Goal: Transaction & Acquisition: Purchase product/service

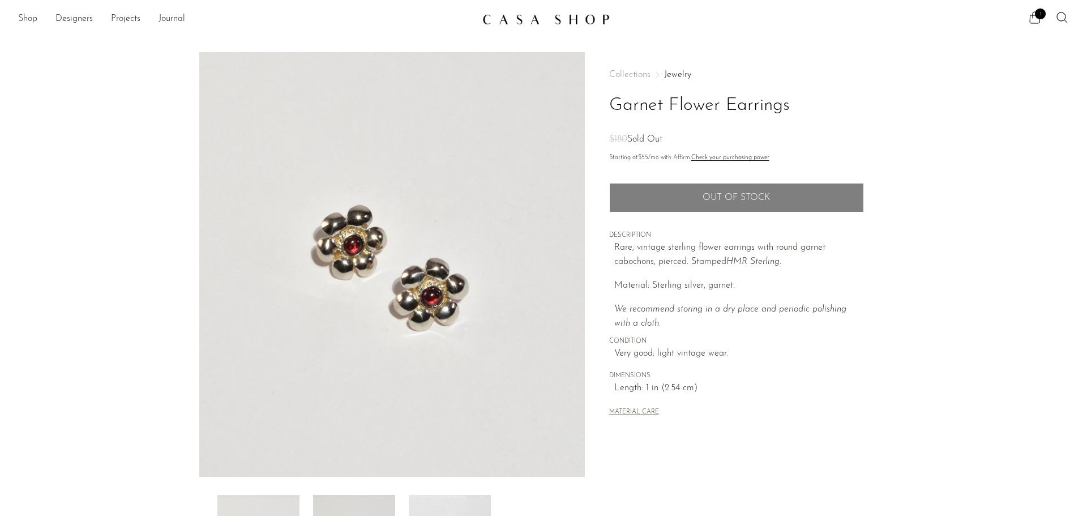
click at [35, 18] on link "Shop" at bounding box center [27, 19] width 19 height 15
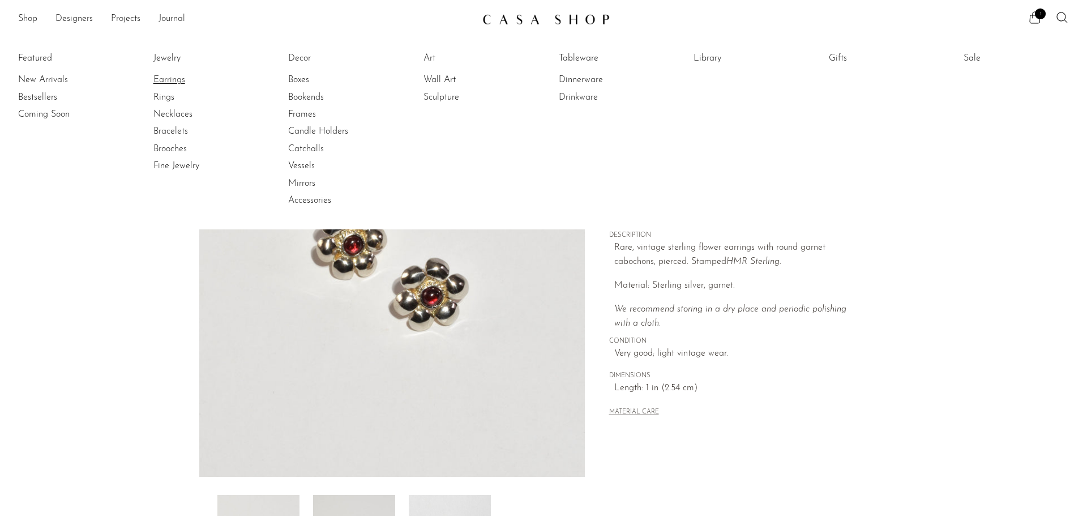
click at [165, 74] on link "Earrings" at bounding box center [195, 80] width 85 height 12
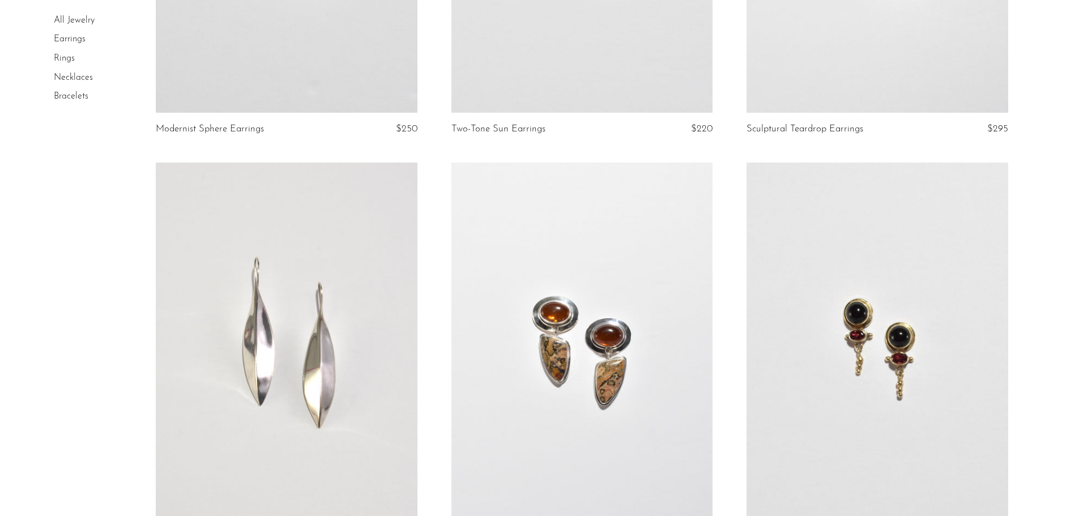
scroll to position [850, 0]
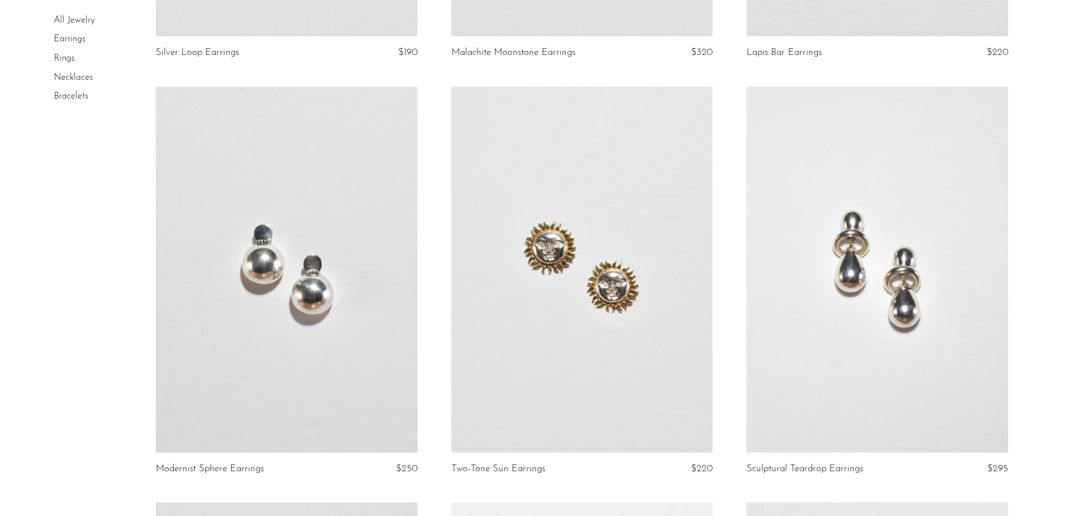
click at [85, 81] on link "Necklaces" at bounding box center [73, 77] width 39 height 9
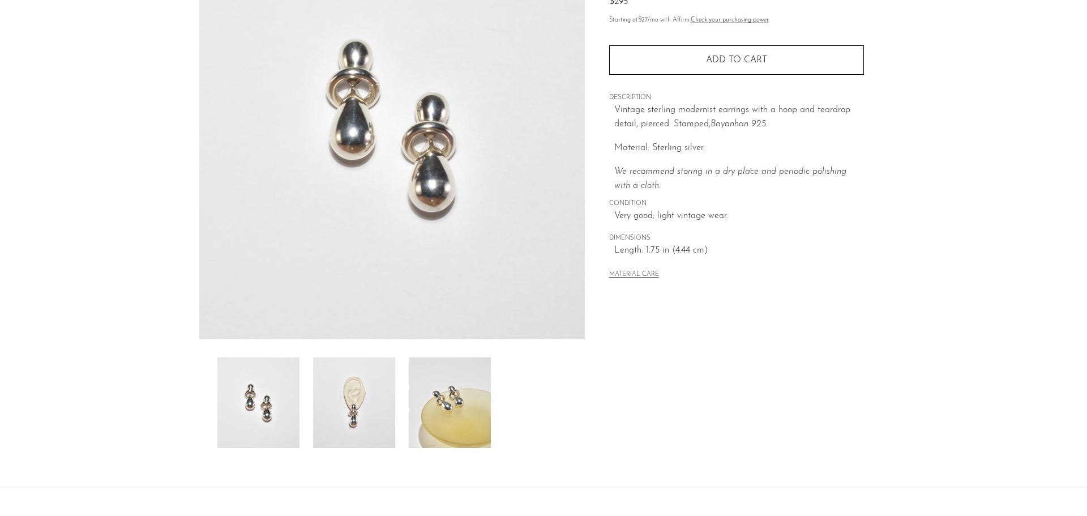
scroll to position [221, 0]
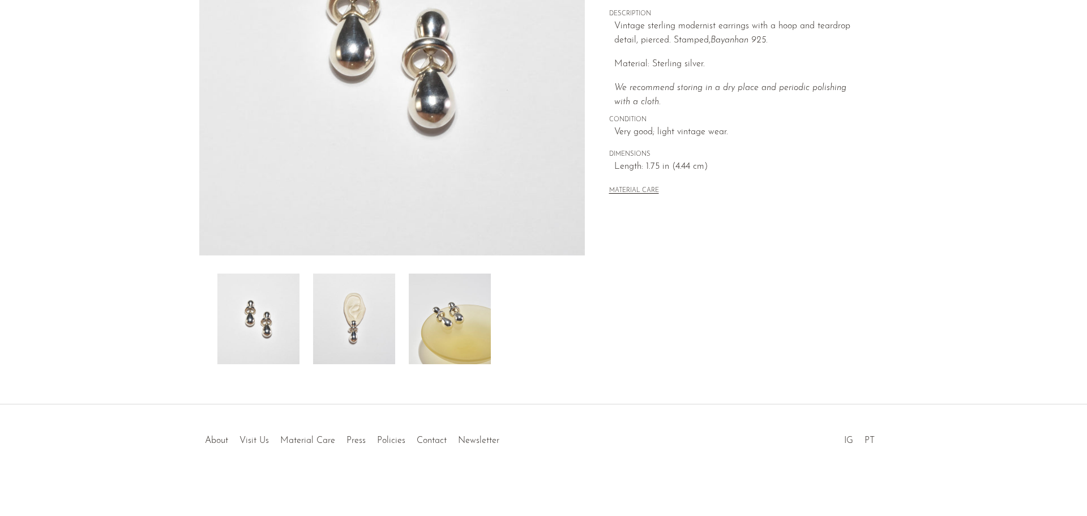
click at [384, 302] on img at bounding box center [354, 319] width 82 height 91
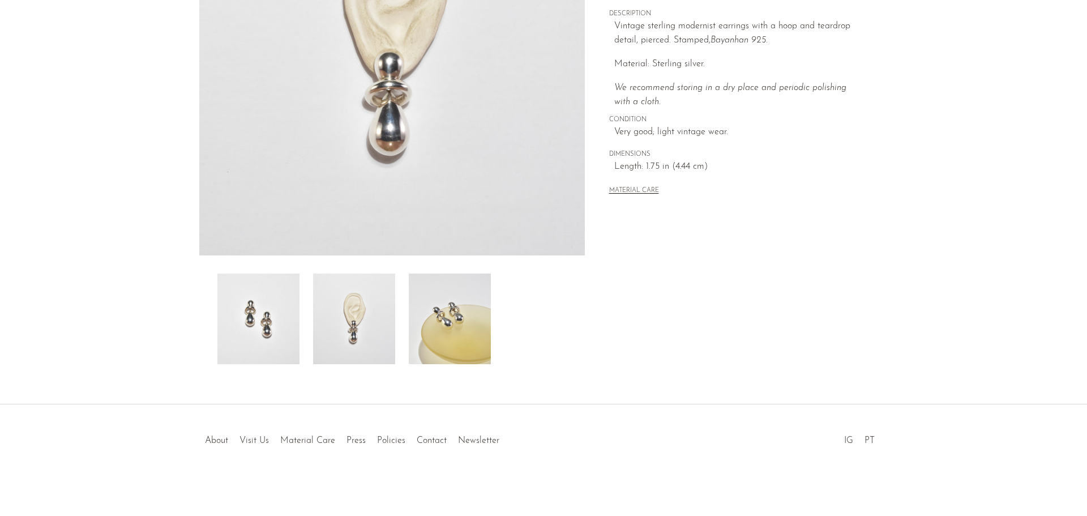
click at [455, 301] on img at bounding box center [450, 319] width 82 height 91
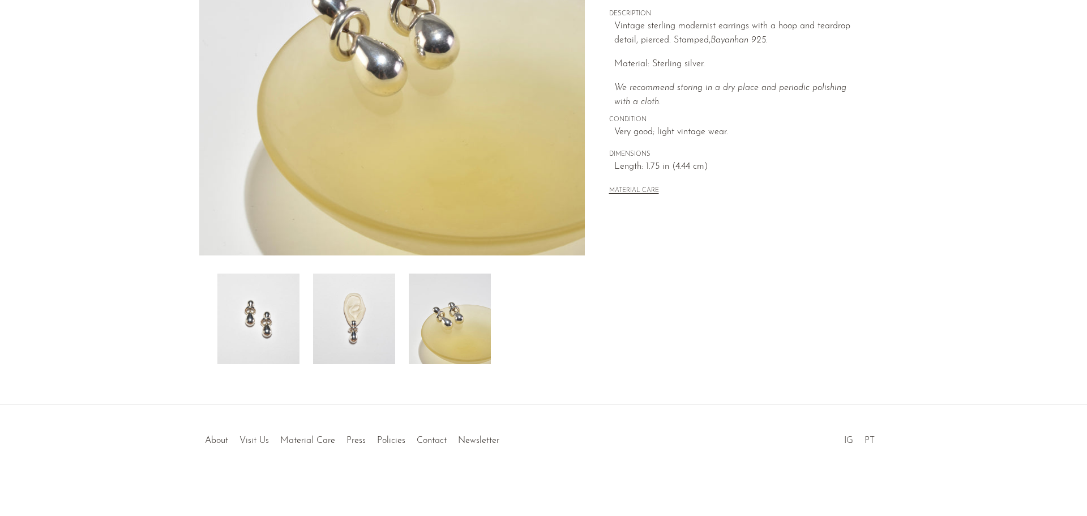
click at [270, 285] on img at bounding box center [258, 319] width 82 height 91
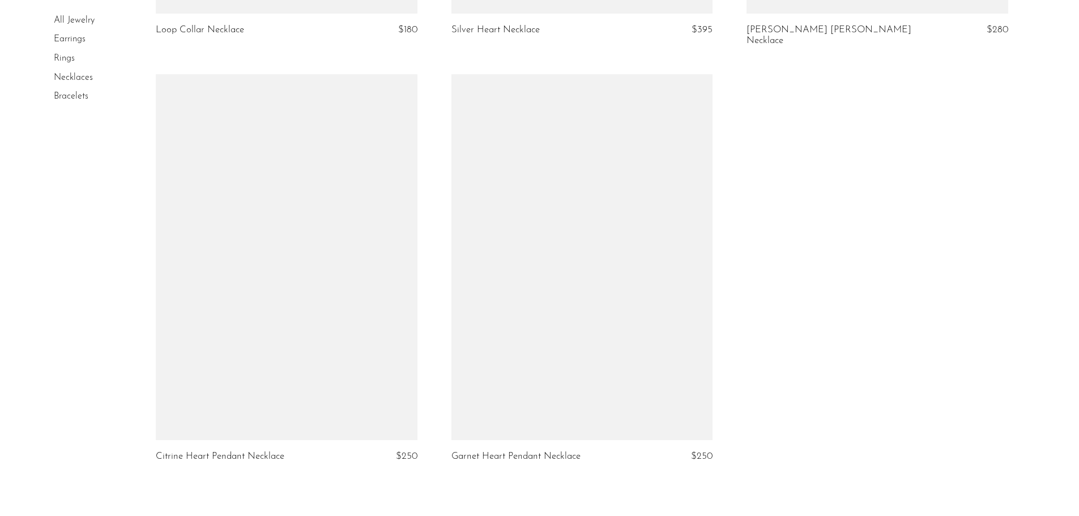
scroll to position [4350, 0]
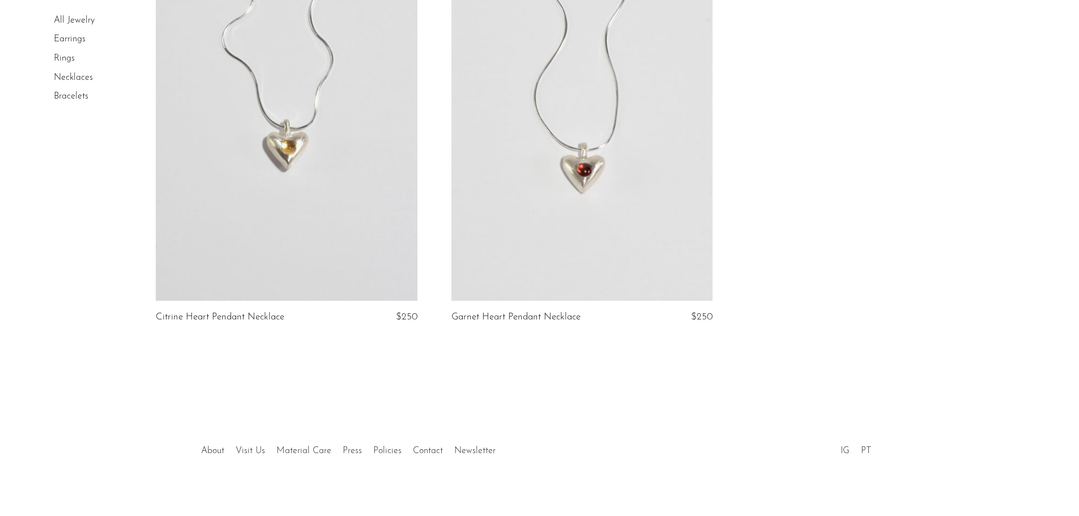
click at [585, 113] on link at bounding box center [581, 118] width 261 height 366
